Goal: Transaction & Acquisition: Obtain resource

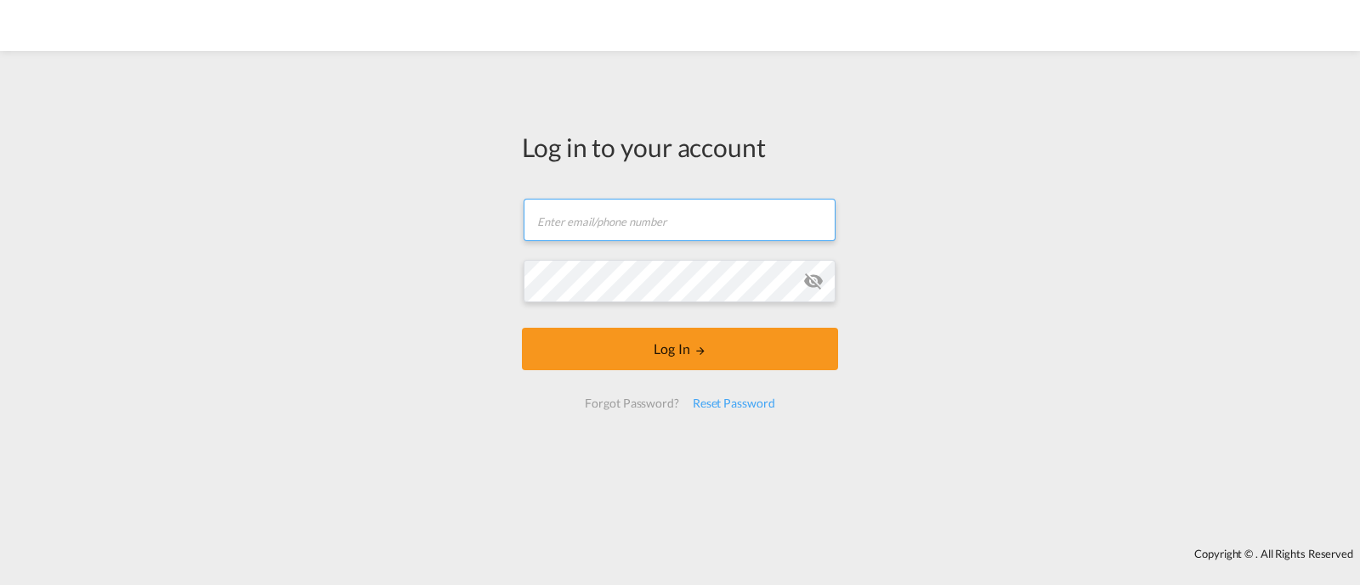
click at [743, 218] on input "text" at bounding box center [679, 220] width 312 height 42
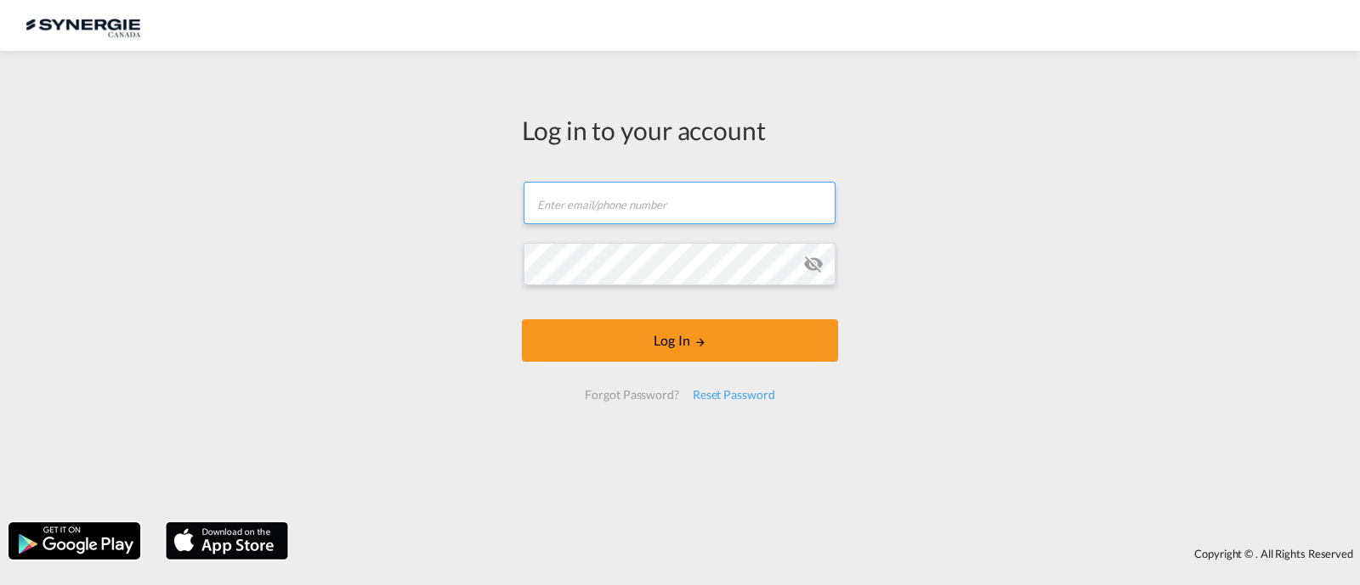
type input "[EMAIL_ADDRESS][DOMAIN_NAME]"
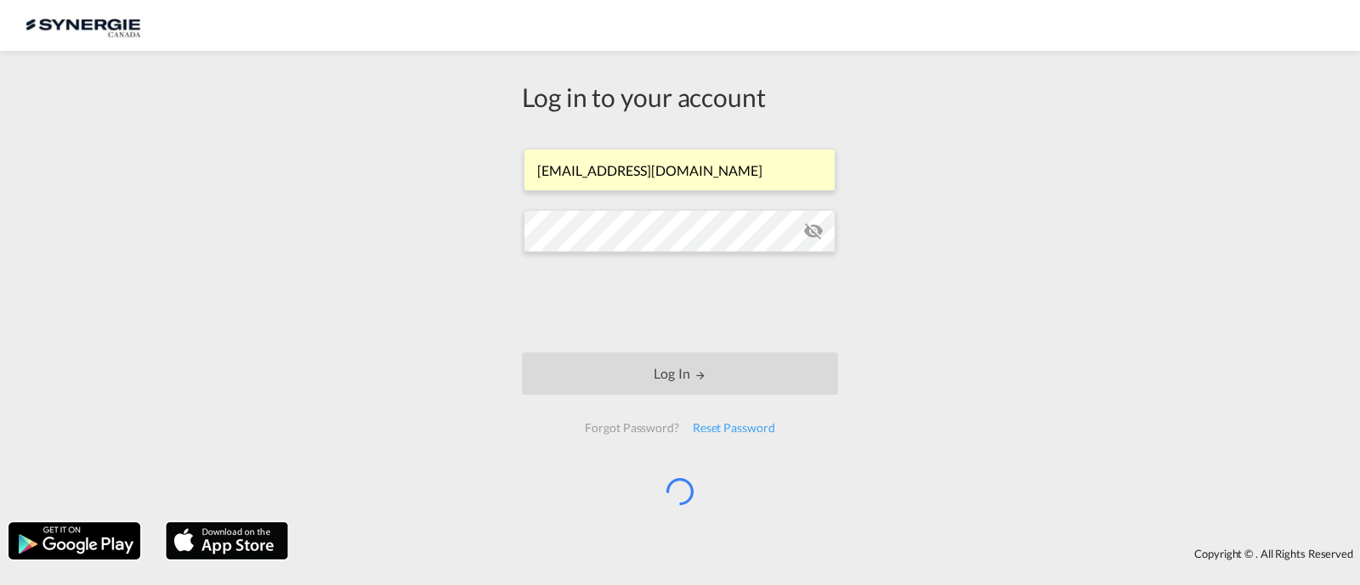
click at [581, 313] on body "Analytics Reports Dashboard Rate Search Enquiries Quotes Bookings" at bounding box center [680, 292] width 1360 height 585
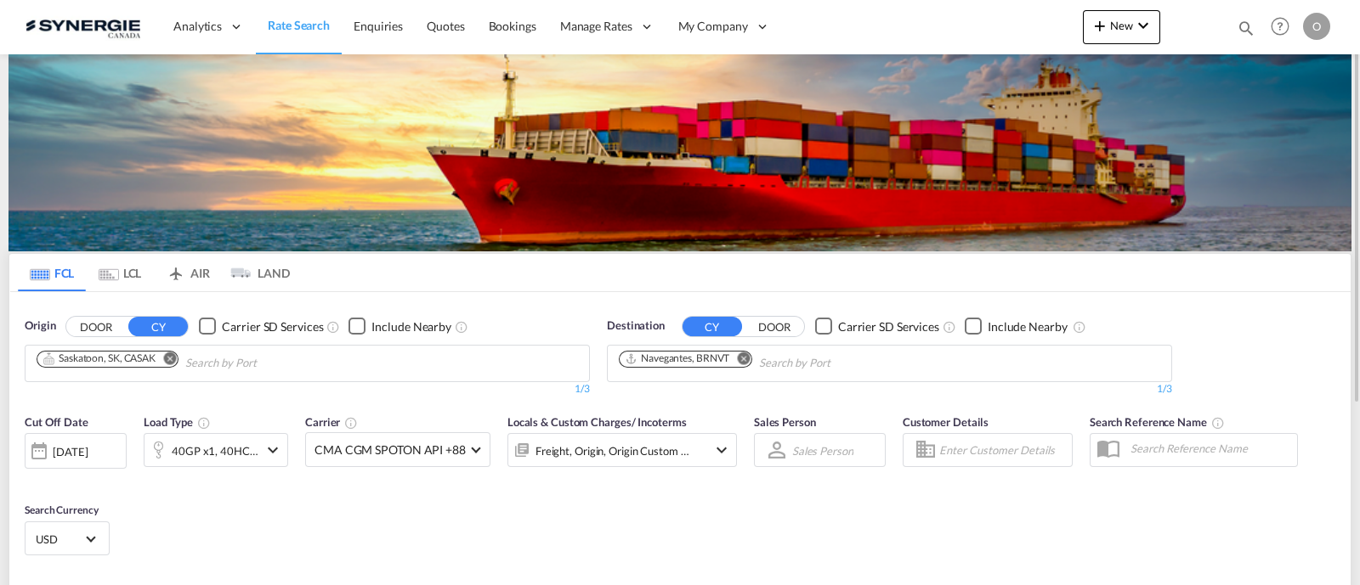
click at [1233, 29] on div "Bookings Quotes Enquiries Help Resources Product Release O My Profile Logout" at bounding box center [1280, 26] width 108 height 53
click at [1248, 27] on md-icon "icon-magnify" at bounding box center [1245, 28] width 19 height 19
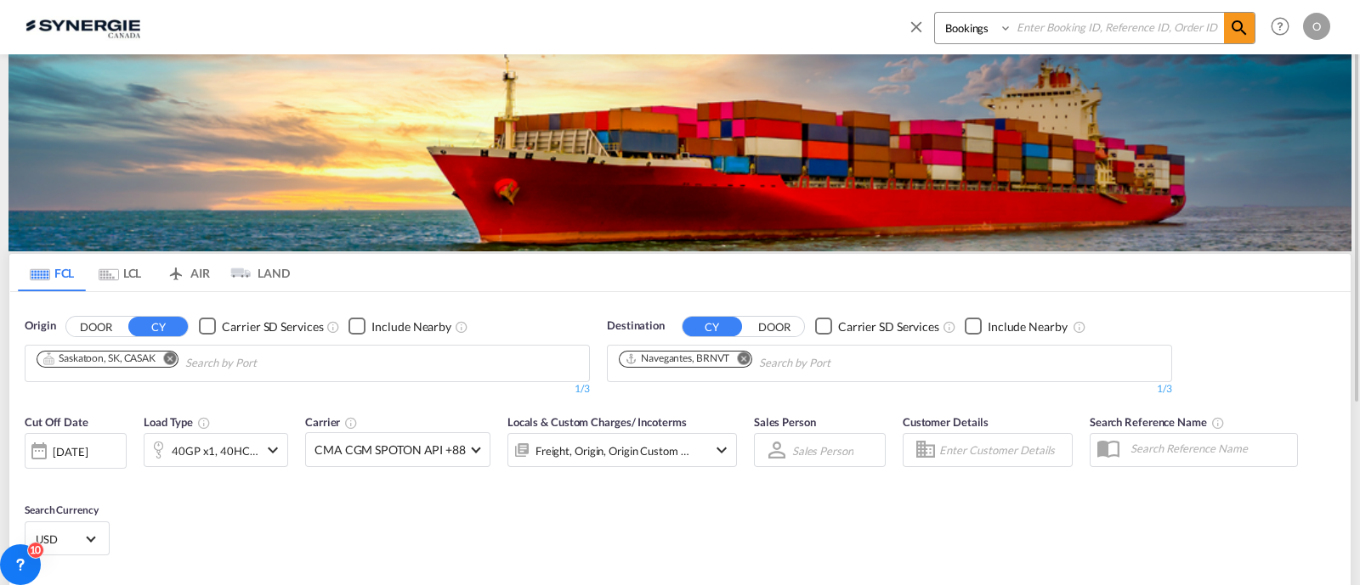
click at [988, 31] on select "Bookings Quotes Enquiries" at bounding box center [975, 28] width 81 height 31
select select "Quotes"
click at [935, 13] on select "Bookings Quotes Enquiries" at bounding box center [975, 28] width 81 height 31
click at [1104, 27] on input at bounding box center [1118, 28] width 212 height 30
paste input "SYC000012333"
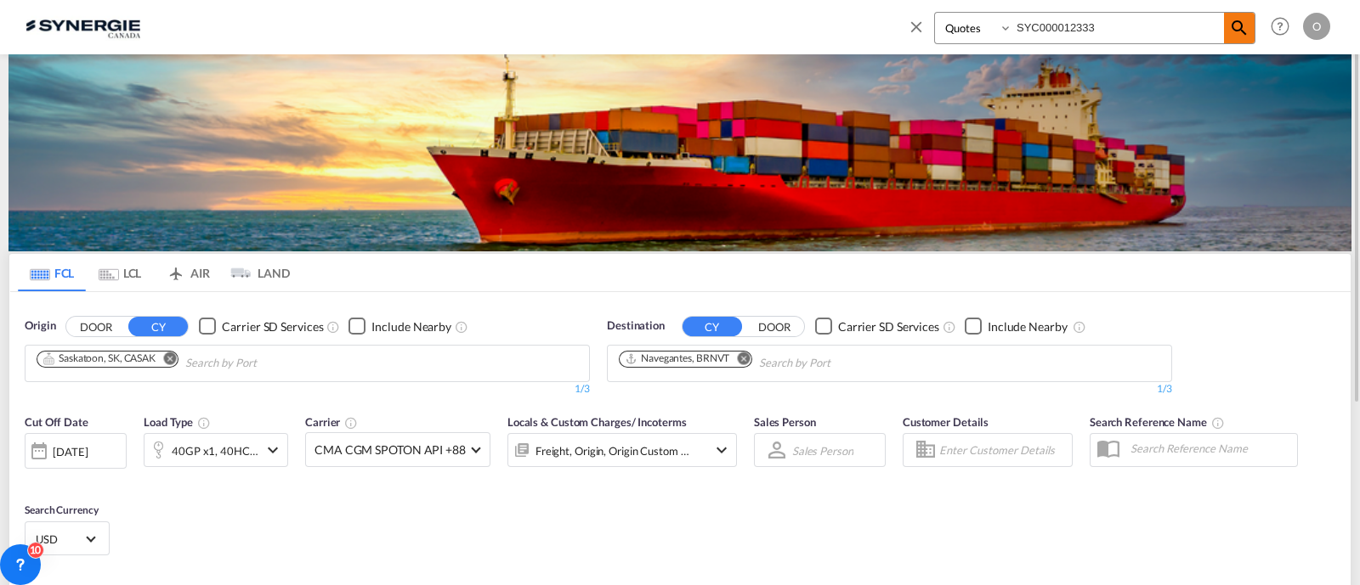
type input "SYC000012333"
click at [1225, 35] on span at bounding box center [1239, 28] width 31 height 31
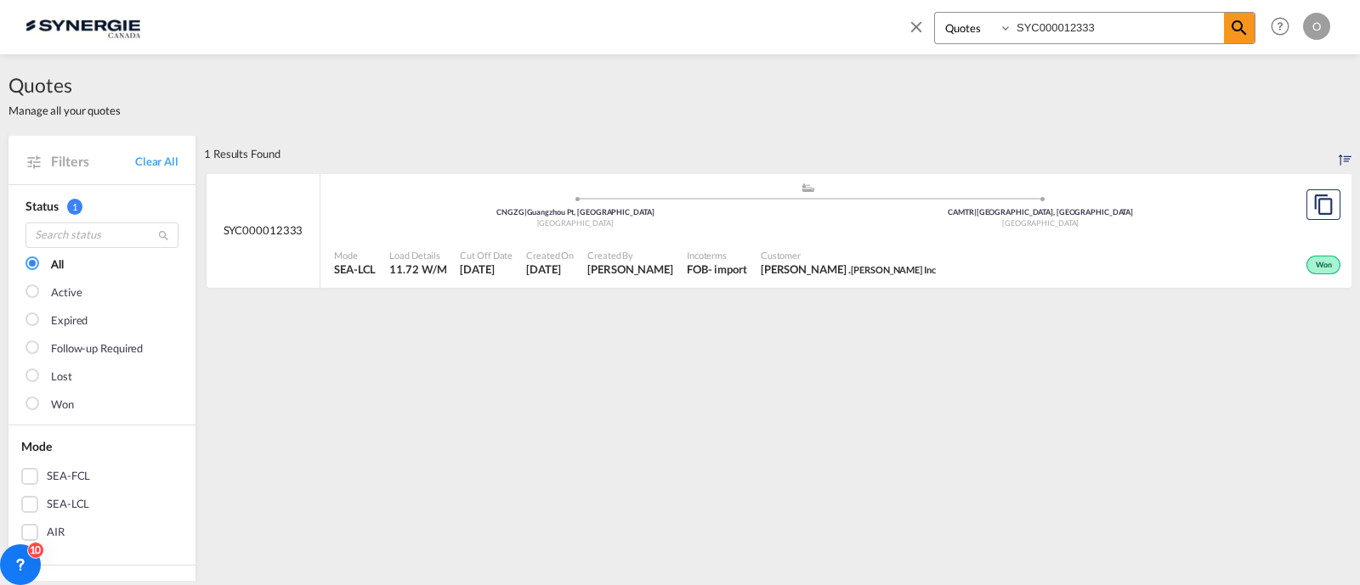
click at [706, 239] on div "Mode SEA-LCL Load Details 11.72 W/M Cut Off Date [DATE] Created On [DATE] Creat…" at bounding box center [835, 263] width 1031 height 51
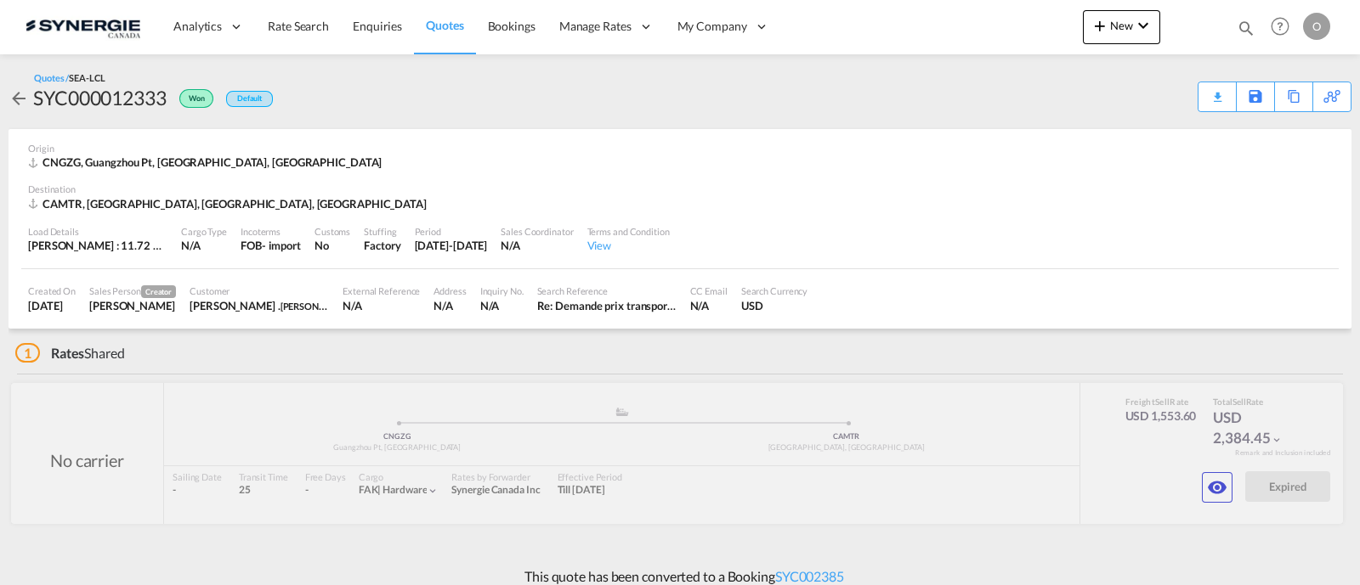
click at [0, 0] on div "Download Quote" at bounding box center [0, 0] width 0 height 0
